Goal: Transaction & Acquisition: Purchase product/service

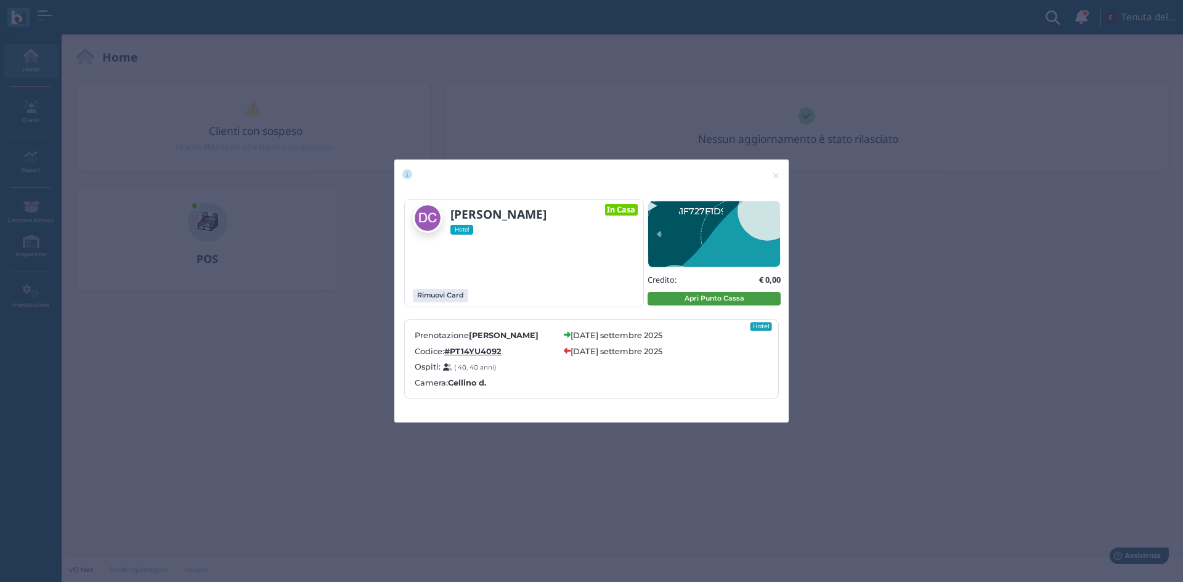
click at [688, 292] on button "Apri Punto Cassa" at bounding box center [714, 299] width 133 height 14
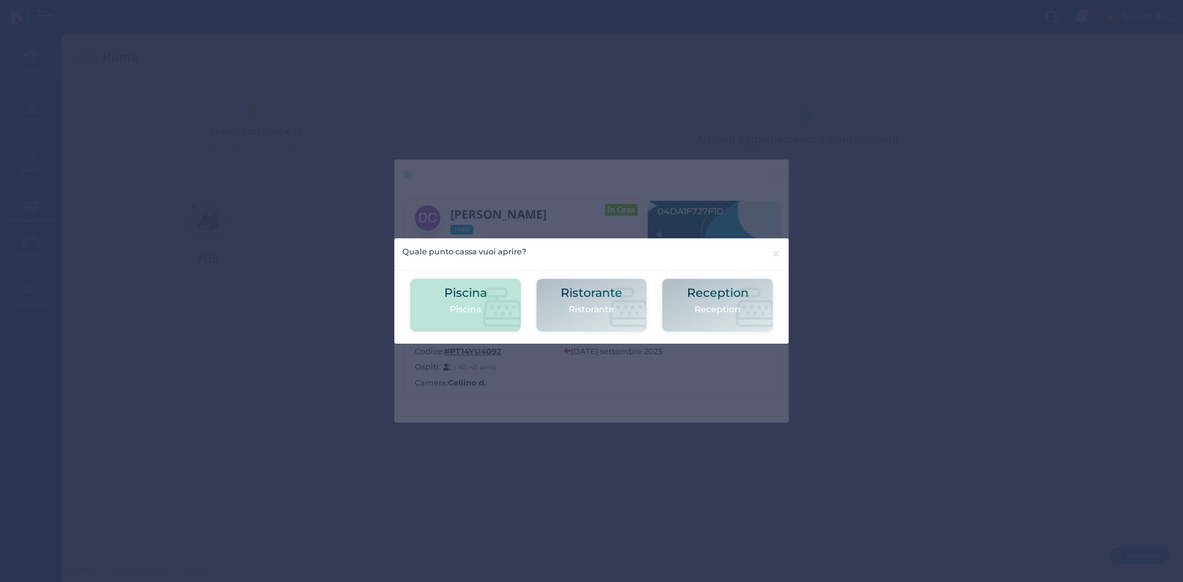
click at [488, 298] on icon at bounding box center [502, 307] width 39 height 39
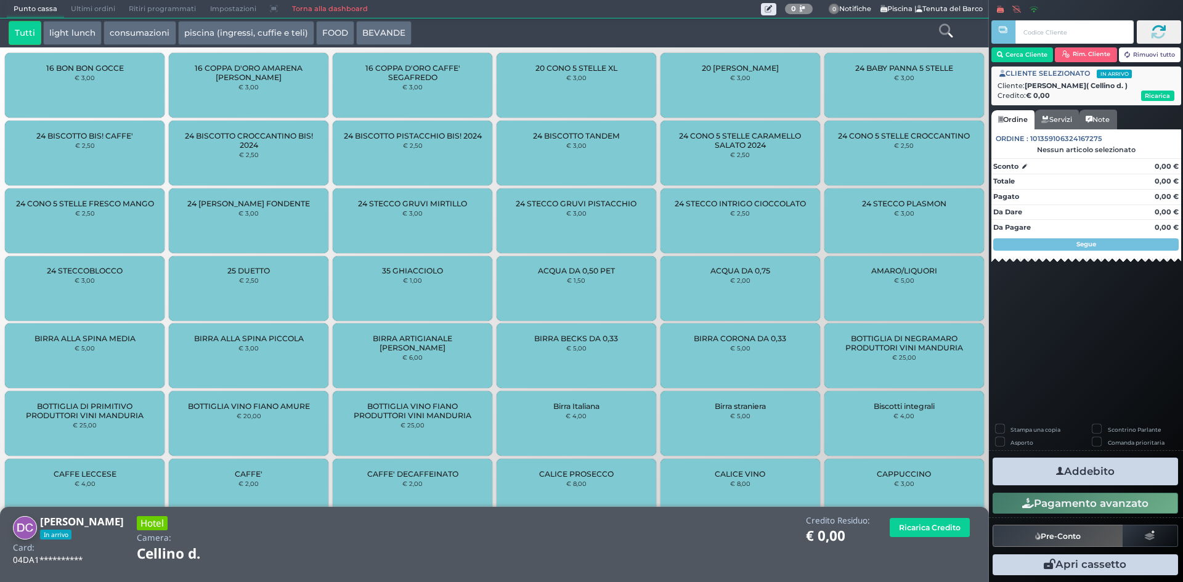
click at [252, 27] on button "piscina (ingressi, cuffie e teli)" at bounding box center [246, 33] width 136 height 25
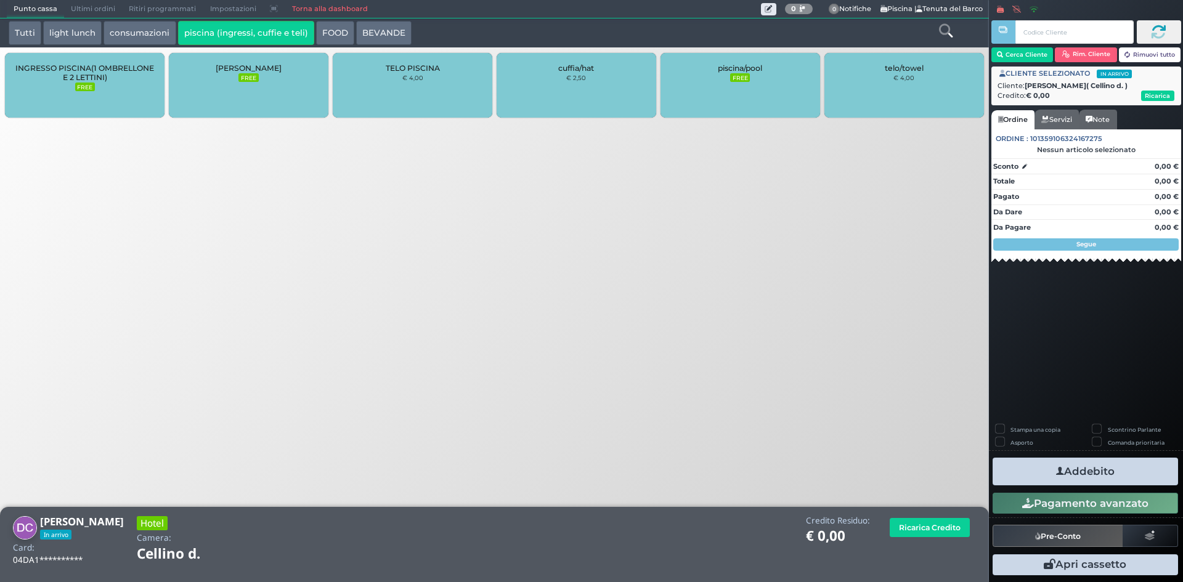
click at [427, 84] on div "TELO PISCINA € 4,00" at bounding box center [413, 85] width 160 height 65
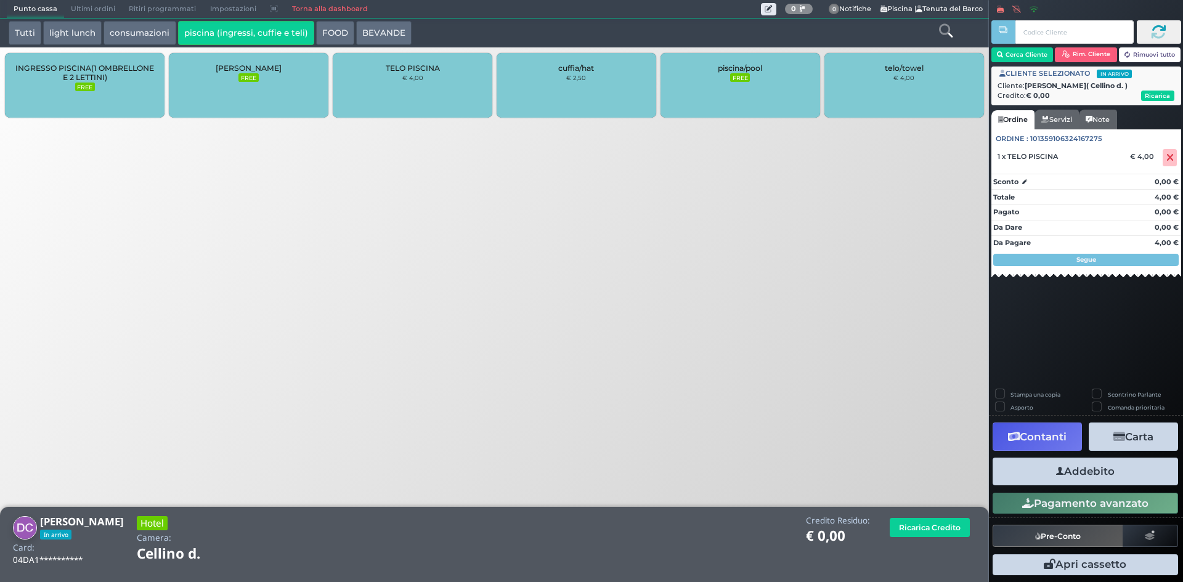
click at [429, 77] on div "TELO PISCINA € 4,00" at bounding box center [413, 85] width 160 height 65
click at [1066, 476] on button "Addebito" at bounding box center [1085, 472] width 185 height 28
